Goal: Task Accomplishment & Management: Complete application form

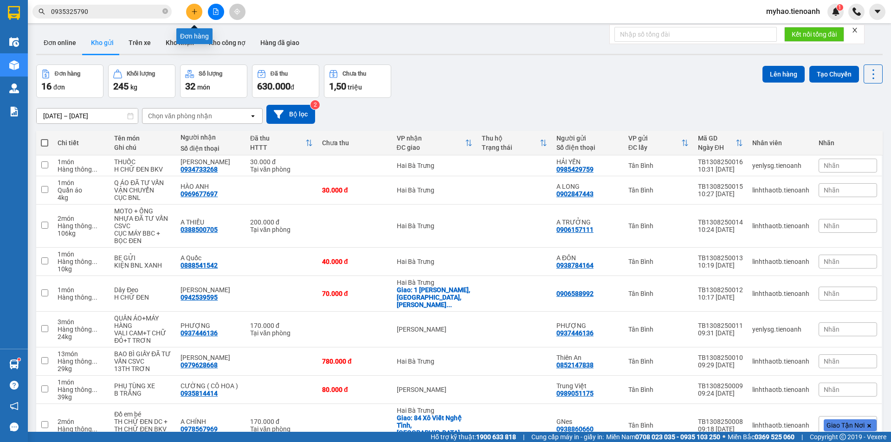
click at [191, 13] on icon "plus" at bounding box center [194, 11] width 7 height 7
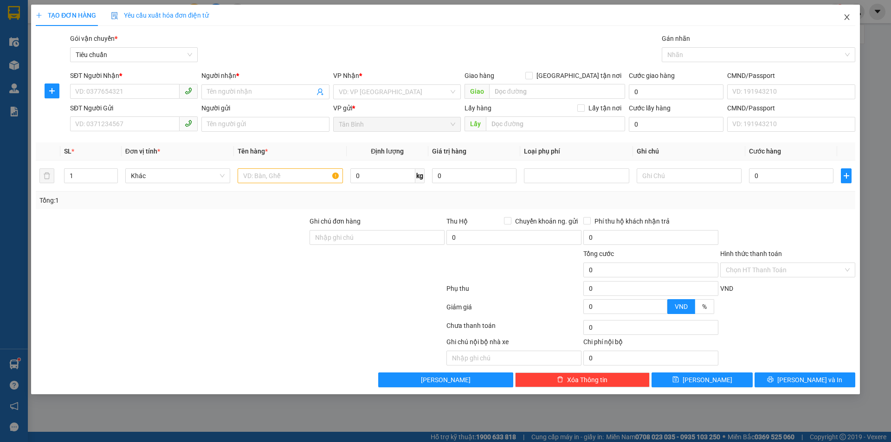
click at [847, 17] on icon "close" at bounding box center [847, 16] width 7 height 7
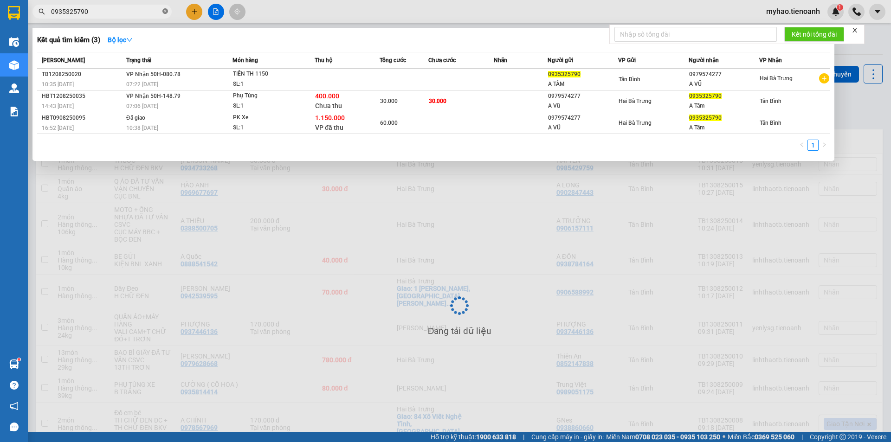
click at [166, 12] on icon "close-circle" at bounding box center [166, 11] width 6 height 6
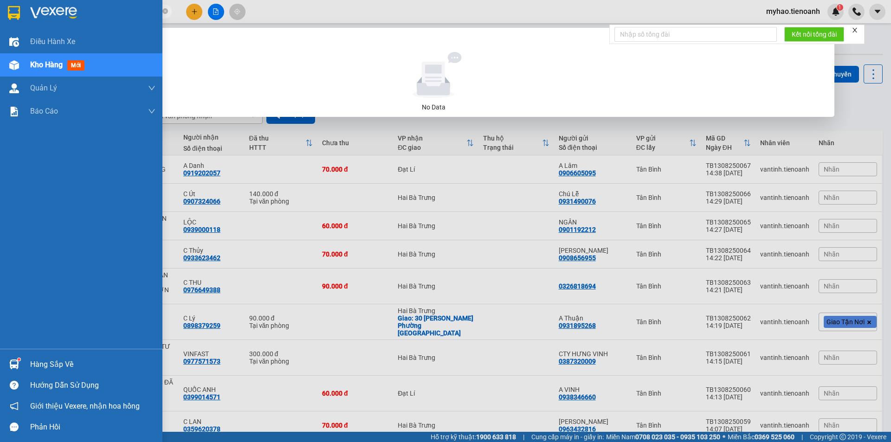
drag, startPoint x: 98, startPoint y: 11, endPoint x: 35, endPoint y: 25, distance: 64.6
click at [26, 26] on section "Kết quả tìm kiếm ( 0 ) Bộ lọc No Data 0938365969 myhao.tienoanh 1 Điều hành xe …" at bounding box center [445, 221] width 891 height 442
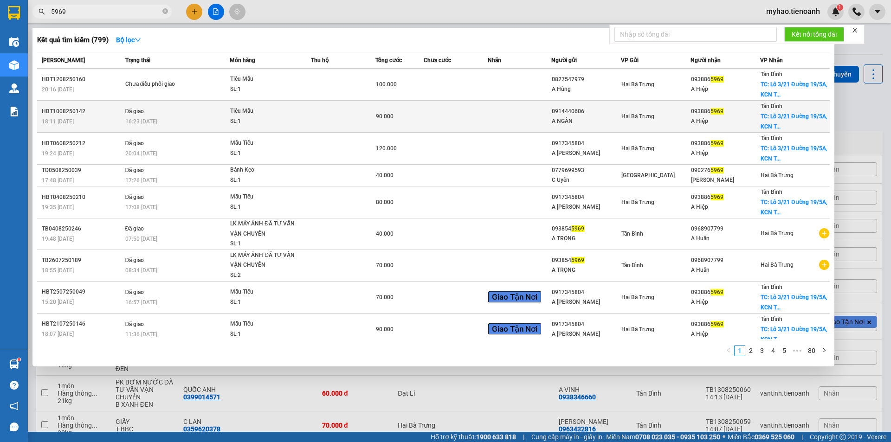
type input "5969"
click at [388, 120] on div "90.000" at bounding box center [399, 116] width 47 height 10
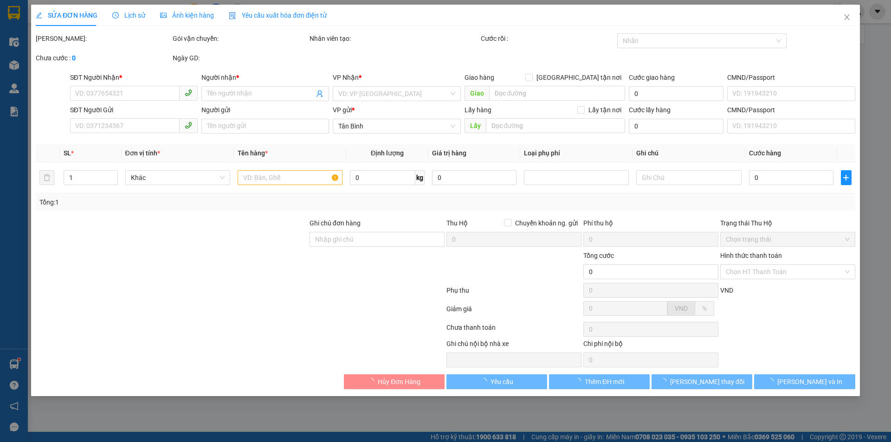
type input "0938865969"
type input "A Hiệp"
checkbox input "true"
type input "Lô 3/21 Đường 19/5A, [GEOGRAPHIC_DATA], P, [GEOGRAPHIC_DATA], [GEOGRAPHIC_DATA]…"
type input "50.000"
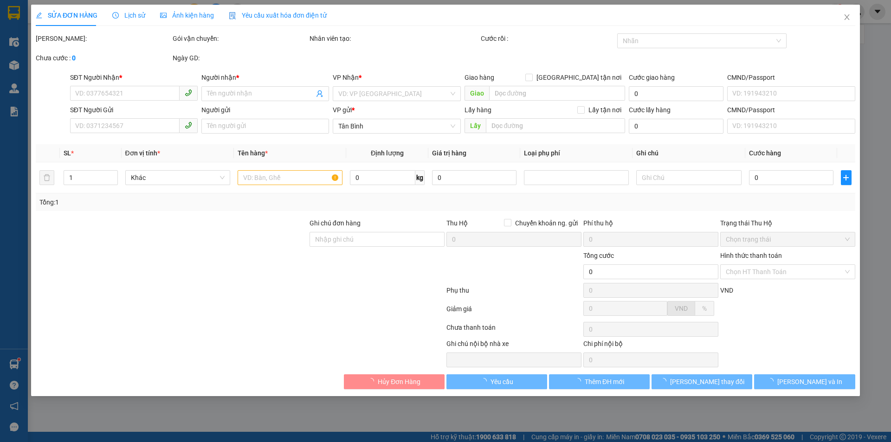
type input "250605504"
type input "0914440606"
type input "A NGÂN"
type input "90.000"
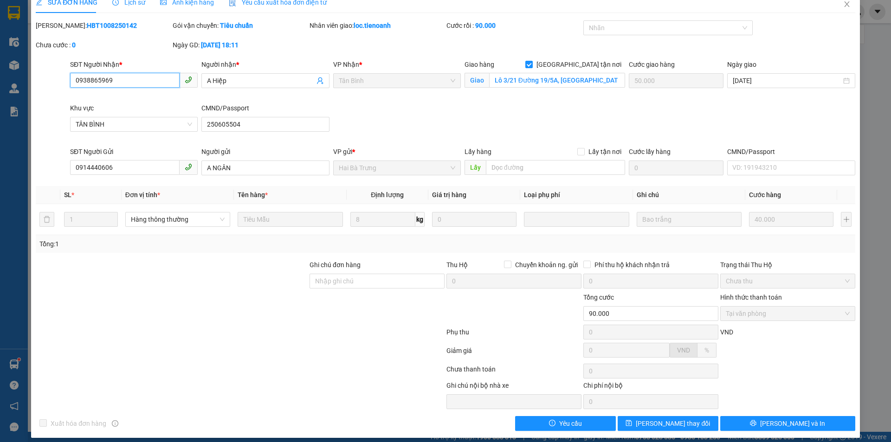
scroll to position [20, 0]
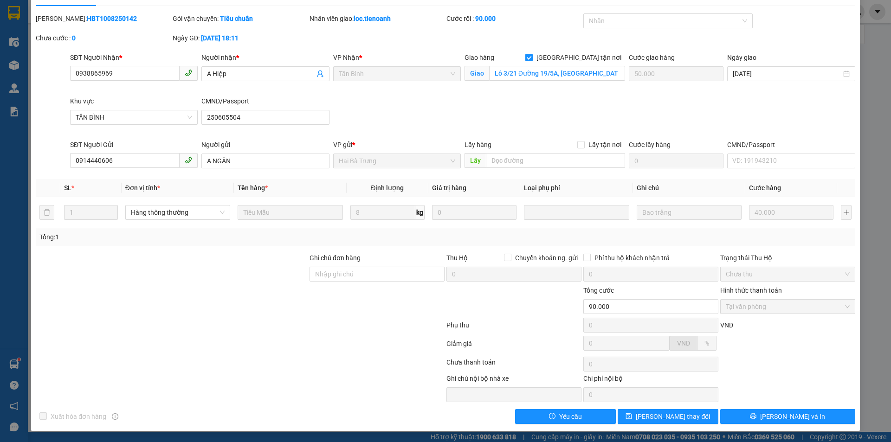
click at [168, 321] on div at bounding box center [240, 327] width 411 height 19
drag, startPoint x: 126, startPoint y: 162, endPoint x: 44, endPoint y: 166, distance: 81.8
click at [44, 166] on div "SĐT Người Gửi 0914440606 0914440606 Người gửi A NGÂN VP gửi * Hai Bà Trưng Lấy …" at bounding box center [446, 156] width 822 height 33
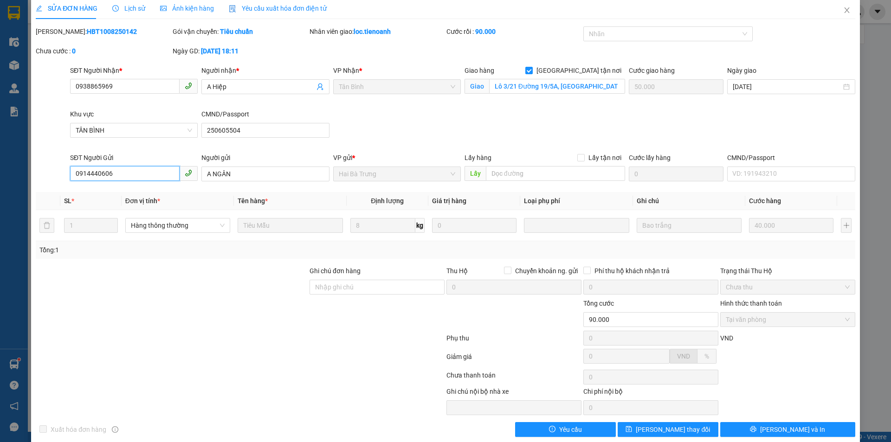
scroll to position [0, 0]
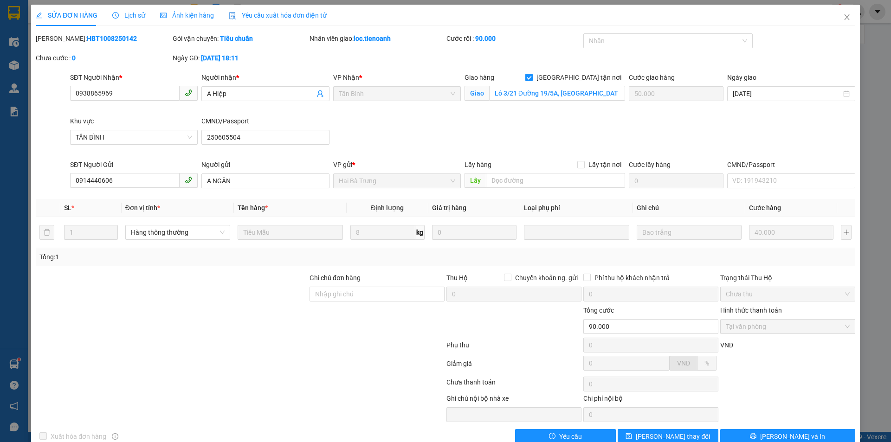
click at [129, 13] on span "Lịch sử" at bounding box center [128, 15] width 33 height 7
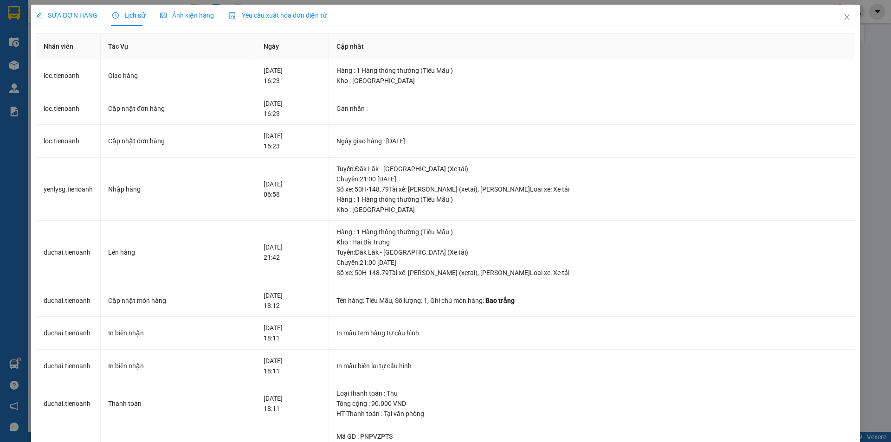
click at [63, 12] on span "SỬA ĐƠN HÀNG" at bounding box center [67, 15] width 62 height 7
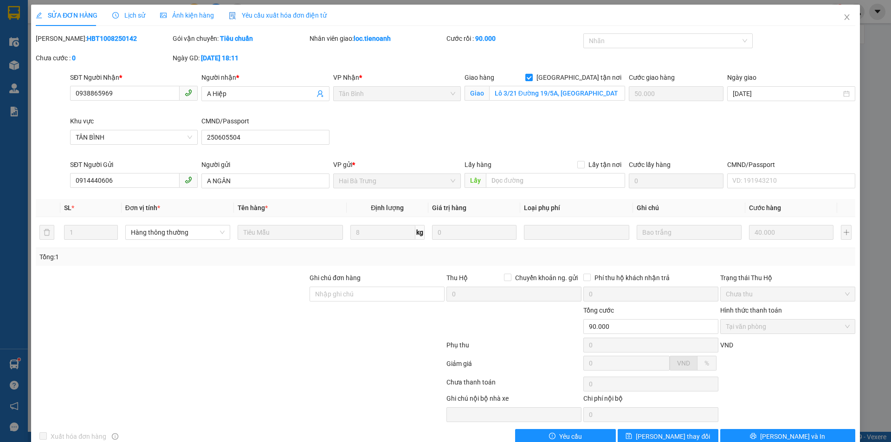
drag, startPoint x: 115, startPoint y: 42, endPoint x: 67, endPoint y: 46, distance: 48.0
click at [58, 46] on div "Mã ĐH: HBT1008250142" at bounding box center [103, 43] width 137 height 20
copy b "HBT1008250142"
